Goal: Navigation & Orientation: Find specific page/section

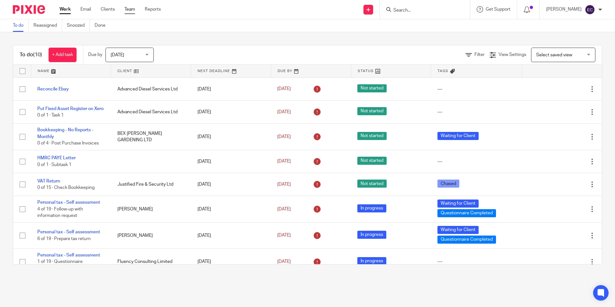
click at [133, 8] on link "Team" at bounding box center [129, 9] width 11 height 6
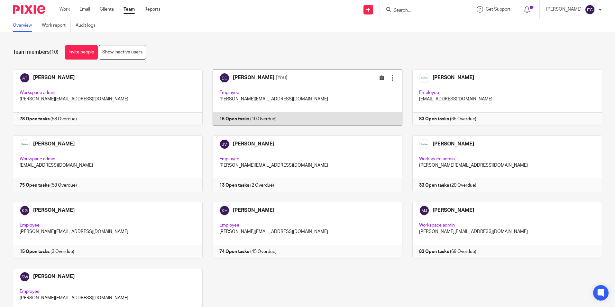
click at [303, 96] on link at bounding box center [302, 97] width 200 height 57
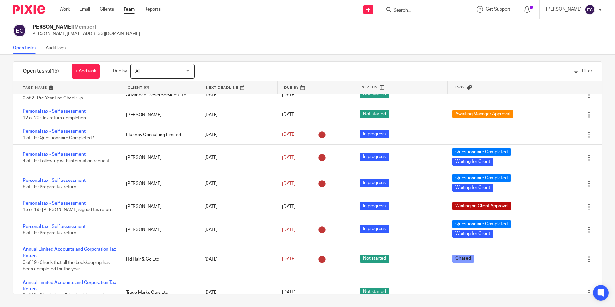
scroll to position [129, 0]
